Goal: Ask a question: Seek information or help from site administrators or community

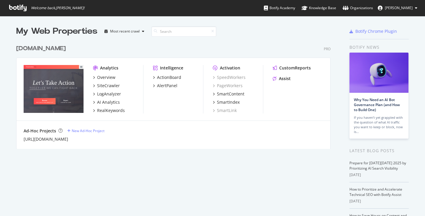
scroll to position [212, 417]
click at [280, 79] on div "Assist" at bounding box center [285, 79] width 12 height 6
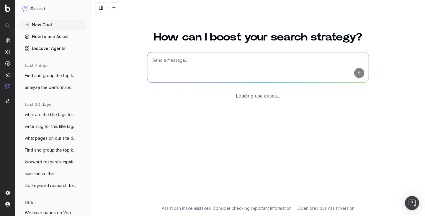
scroll to position [13, 0]
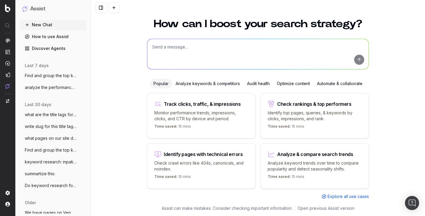
click at [46, 74] on span "Find and group the top keywords for robl" at bounding box center [51, 76] width 52 height 6
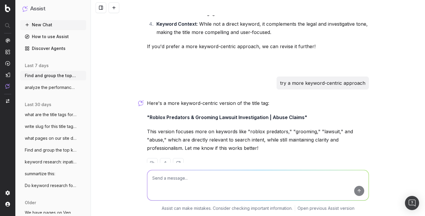
click at [48, 87] on span "analyze the performance of our page on s" at bounding box center [51, 87] width 52 height 6
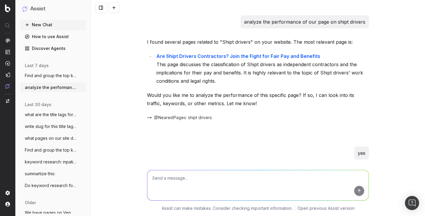
click at [55, 116] on span "what are the title tags for pages dealin" at bounding box center [51, 115] width 52 height 6
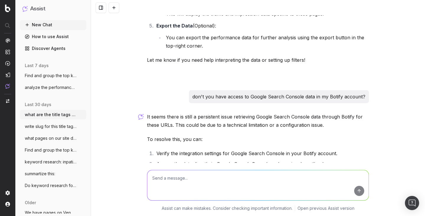
scroll to position [1313, 0]
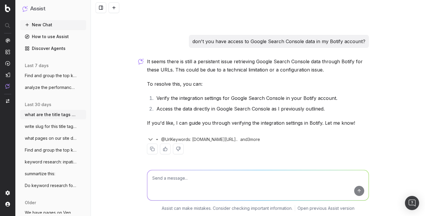
click at [47, 131] on ul "what are the title tags for pages dealin More write slug for this title tag: St…" at bounding box center [53, 150] width 66 height 80
click at [48, 129] on span "write slug for this title tag: Starwood" at bounding box center [51, 126] width 52 height 6
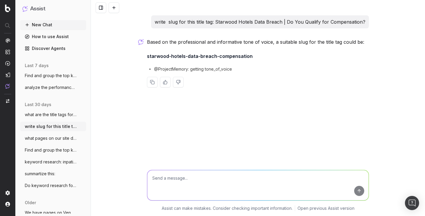
click at [43, 139] on span "what pages on our site deal with shift d" at bounding box center [51, 138] width 52 height 6
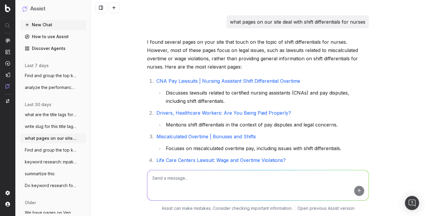
scroll to position [944, 0]
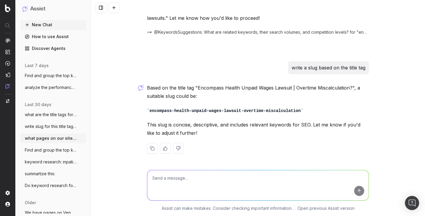
click at [52, 153] on button "Find and group the top keywords for sta" at bounding box center [53, 149] width 66 height 9
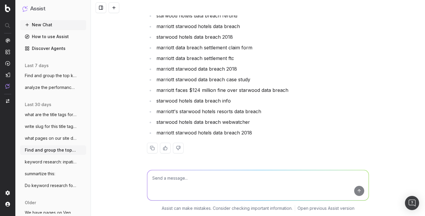
click at [55, 162] on span "keyword research: inpatient rehab" at bounding box center [51, 162] width 52 height 6
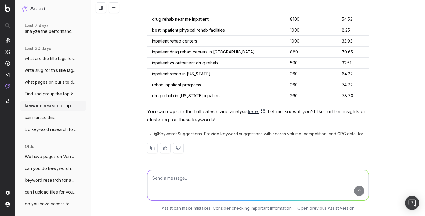
scroll to position [82, 0]
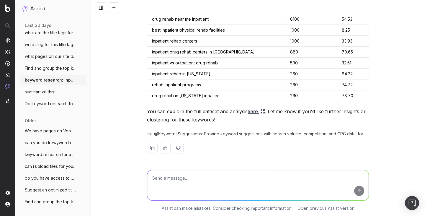
click at [55, 93] on span "summartize this:" at bounding box center [40, 92] width 30 height 6
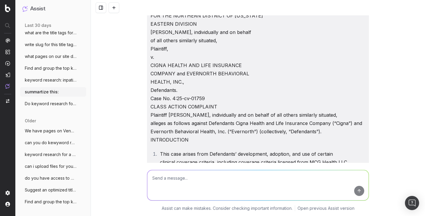
scroll to position [21293, 0]
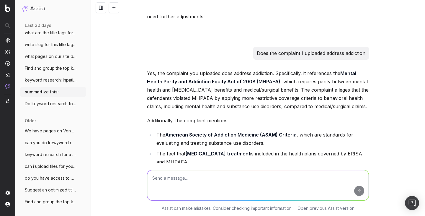
click at [60, 76] on button "keyword research: inpatient rehab" at bounding box center [53, 79] width 66 height 9
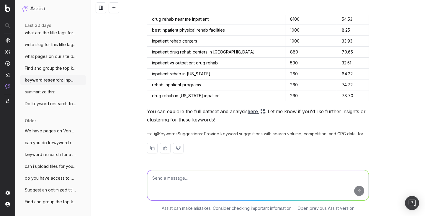
click at [38, 107] on button "Do keyword research for a lawsuit invest" at bounding box center [53, 103] width 66 height 9
